Goal: Information Seeking & Learning: Compare options

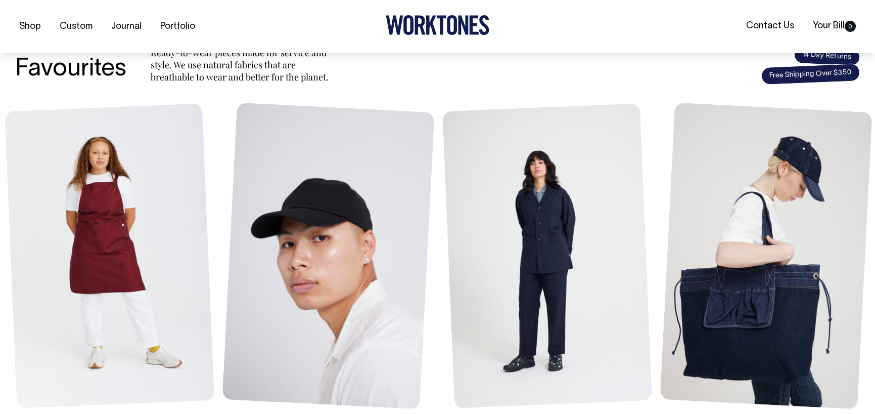
scroll to position [404, 0]
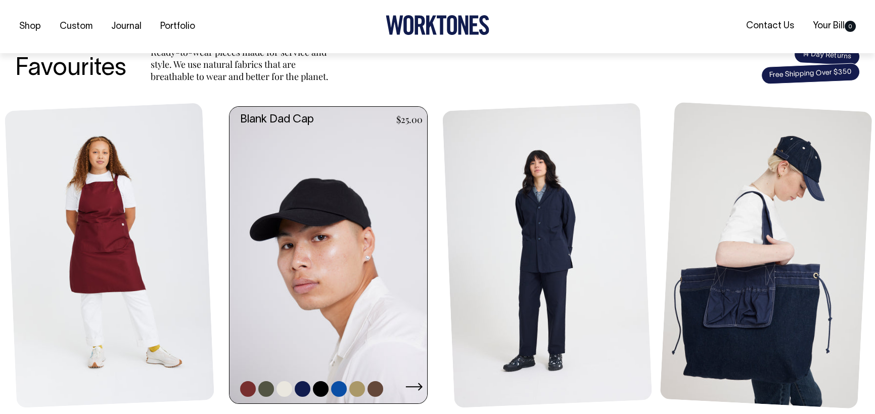
click at [269, 387] on link at bounding box center [266, 389] width 16 height 16
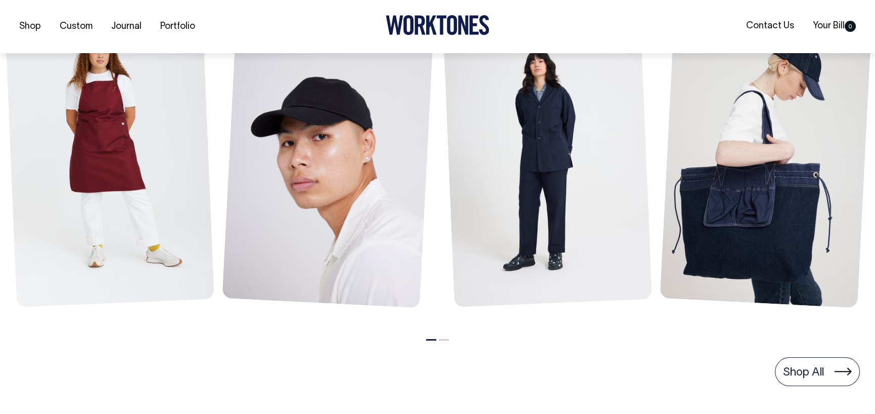
scroll to position [506, 0]
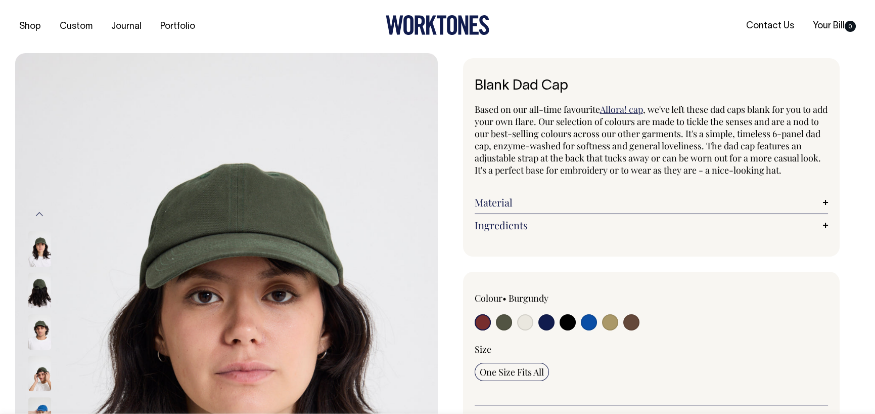
radio input "true"
select select "Olive"
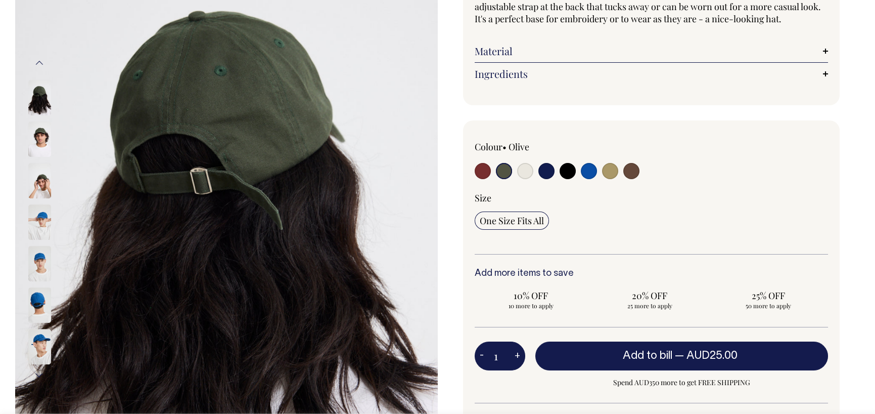
scroll to position [152, 0]
click at [568, 178] on input "radio" at bounding box center [568, 170] width 16 height 16
radio input "true"
select select "Black"
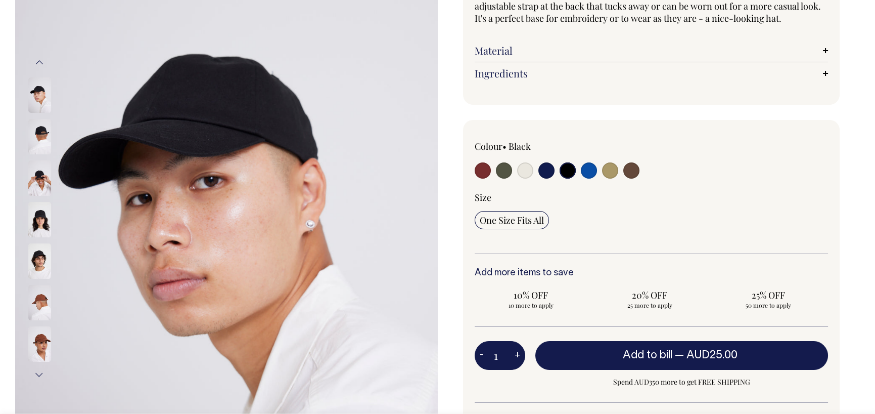
click at [493, 181] on div at bounding box center [546, 171] width 142 height 19
click at [495, 181] on div at bounding box center [546, 171] width 142 height 19
click at [496, 178] on input "radio" at bounding box center [504, 170] width 16 height 16
radio input "true"
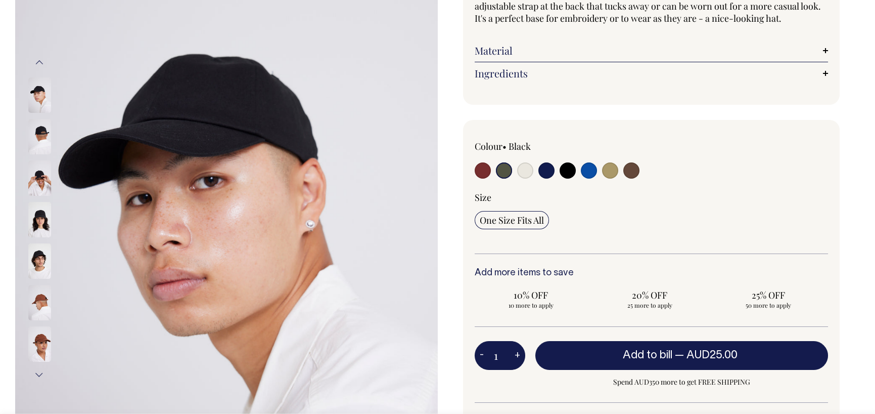
select select "Olive"
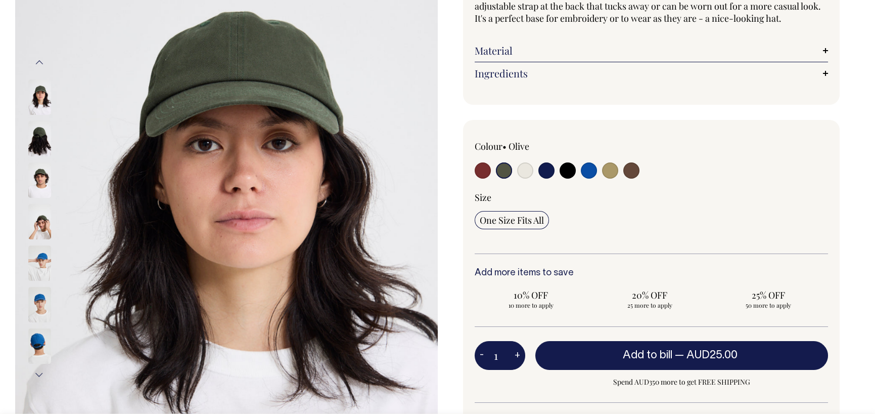
click at [40, 165] on img at bounding box center [39, 179] width 23 height 35
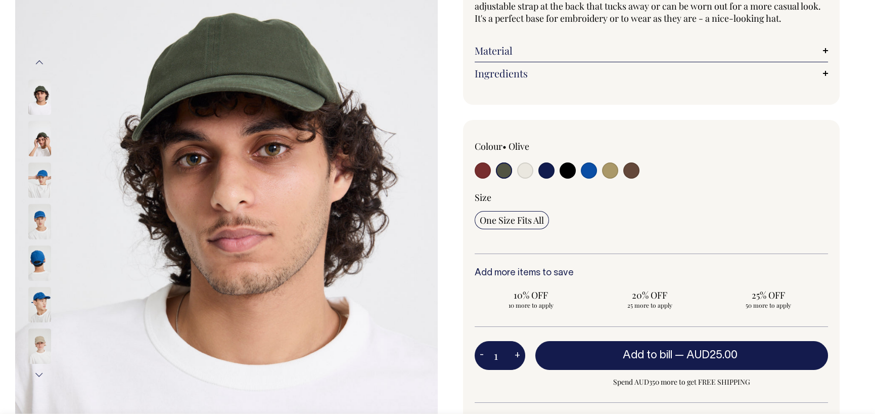
click at [559, 180] on div at bounding box center [546, 171] width 142 height 19
click at [594, 178] on input "radio" at bounding box center [589, 170] width 16 height 16
radio input "true"
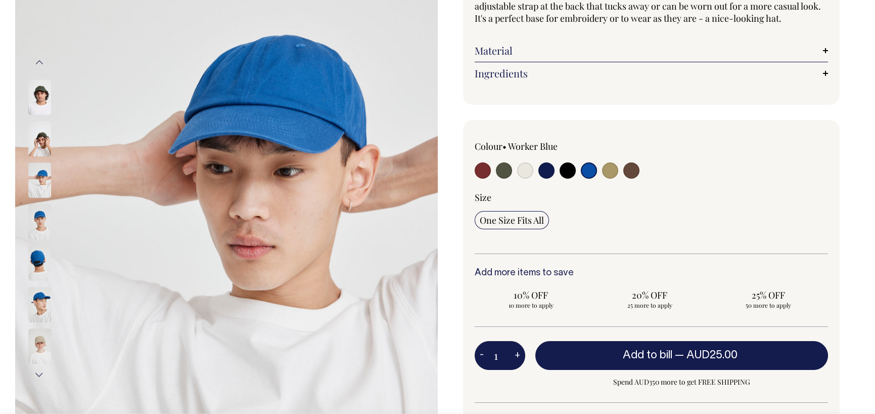
radio input "true"
select select "Worker Blue"
click at [548, 178] on input "radio" at bounding box center [546, 170] width 16 height 16
radio input "true"
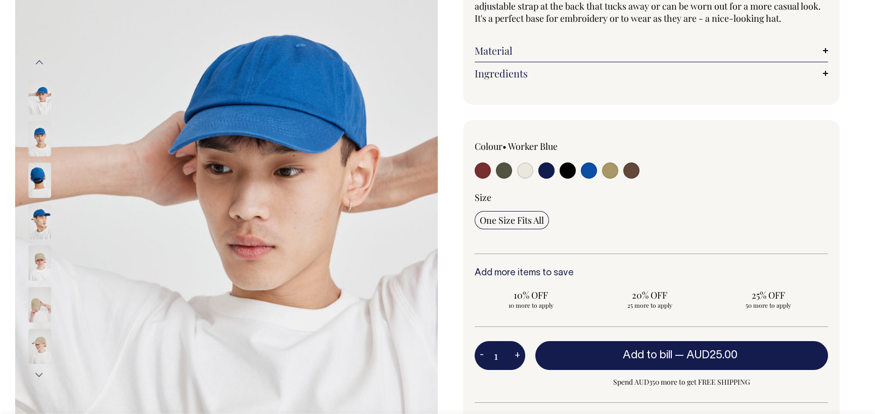
select select "Dark Navy"
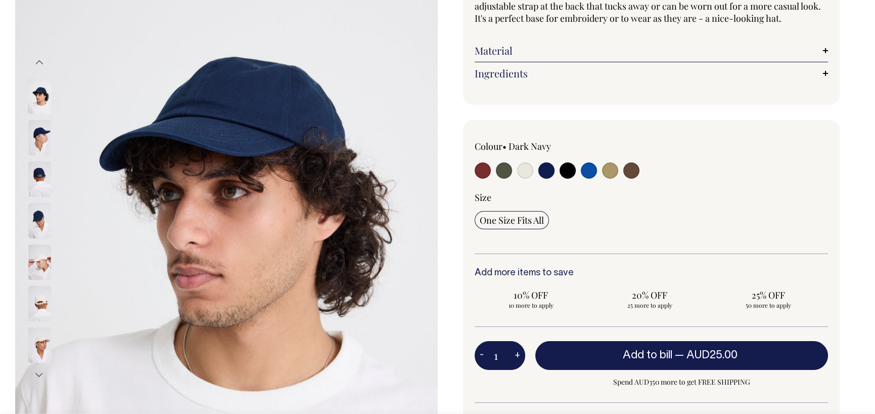
click at [591, 178] on input "radio" at bounding box center [589, 170] width 16 height 16
radio input "true"
select select "Worker Blue"
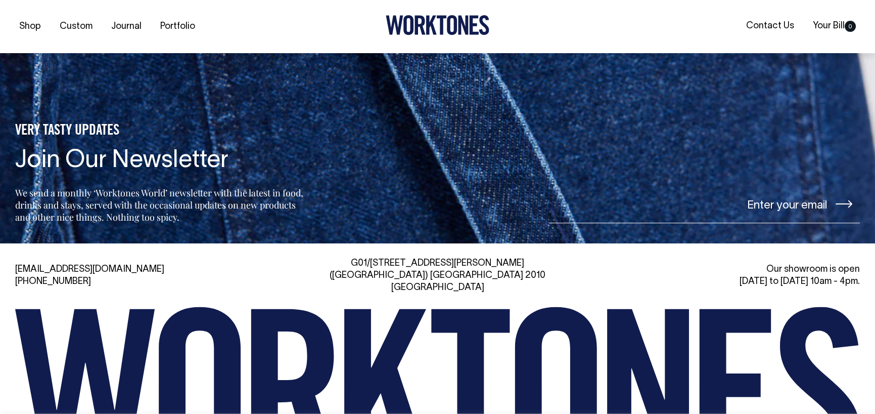
scroll to position [1567, 0]
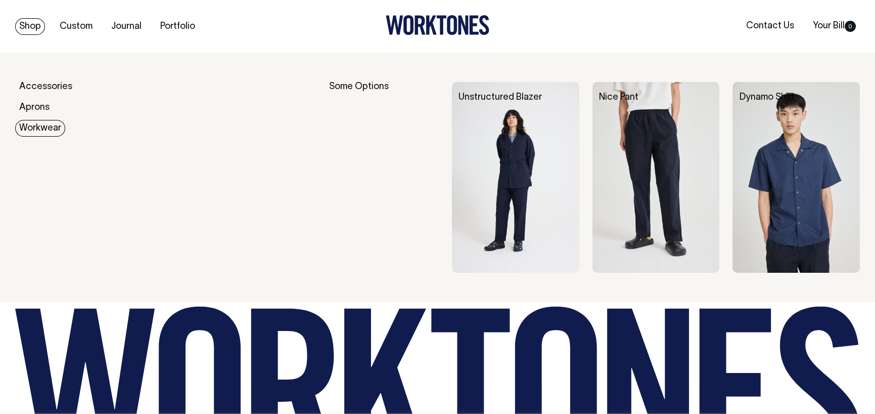
click at [666, 194] on img at bounding box center [656, 177] width 127 height 191
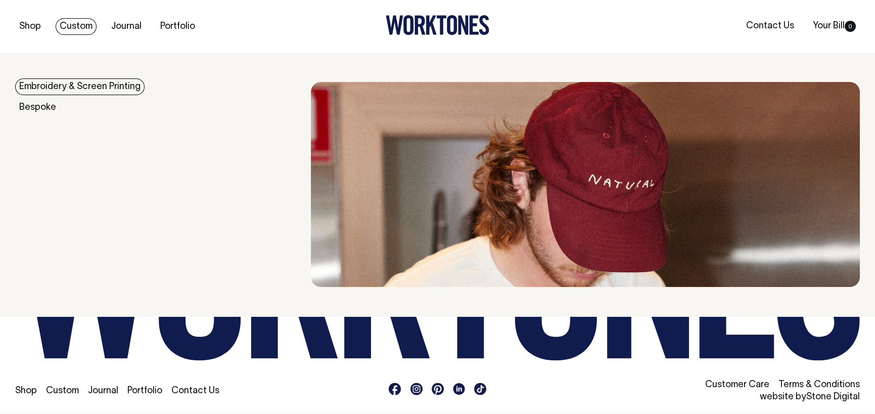
scroll to position [1676, 0]
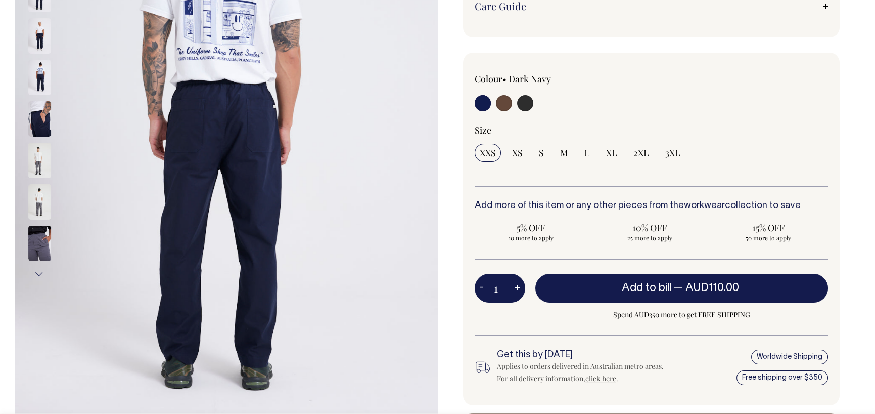
scroll to position [253, 0]
click at [40, 248] on img at bounding box center [39, 242] width 23 height 35
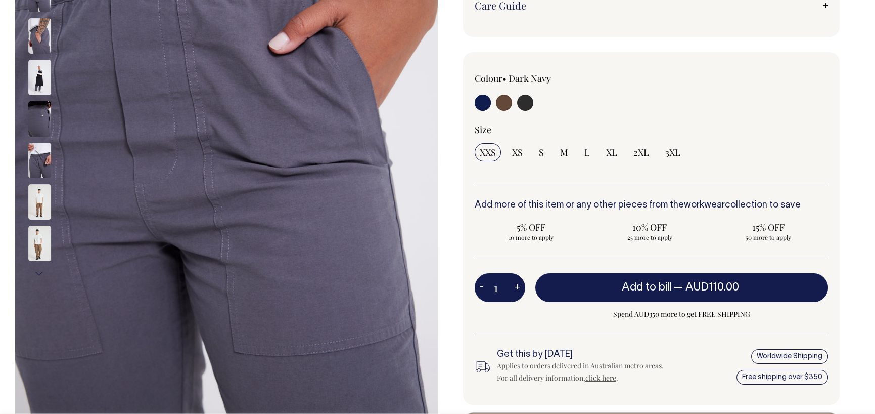
click at [34, 69] on img at bounding box center [39, 77] width 23 height 35
click at [47, 31] on img at bounding box center [39, 35] width 23 height 35
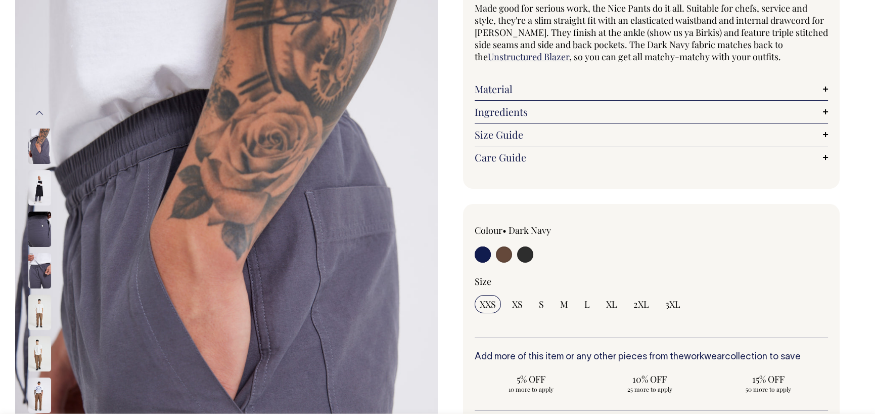
click at [50, 153] on img at bounding box center [39, 145] width 23 height 35
click at [57, 195] on div at bounding box center [53, 187] width 51 height 41
